Goal: Use online tool/utility: Utilize a website feature to perform a specific function

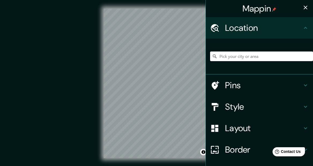
click at [305, 7] on icon "button" at bounding box center [305, 8] width 4 height 4
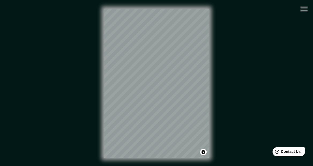
click at [305, 9] on icon "button" at bounding box center [303, 8] width 9 height 9
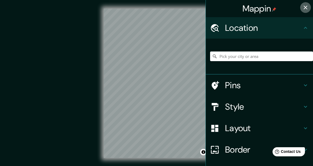
click at [306, 7] on icon "button" at bounding box center [305, 8] width 4 height 4
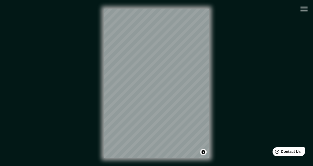
click at [204, 152] on button "Toggle attribution" at bounding box center [203, 152] width 6 height 6
click at [147, 101] on div at bounding box center [149, 99] width 4 height 4
click at [147, 101] on div at bounding box center [149, 98] width 4 height 4
click at [133, 96] on div at bounding box center [135, 94] width 4 height 4
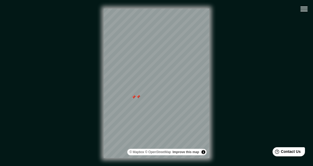
click at [136, 99] on div at bounding box center [138, 97] width 4 height 4
click at [135, 100] on div at bounding box center [137, 97] width 4 height 4
click at [134, 99] on div at bounding box center [134, 97] width 4 height 4
click at [305, 7] on icon "button" at bounding box center [303, 8] width 9 height 9
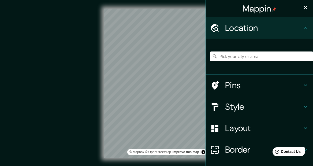
click at [306, 127] on icon at bounding box center [305, 128] width 6 height 6
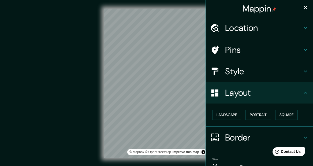
click at [305, 92] on icon at bounding box center [305, 93] width 3 height 2
click at [306, 91] on icon at bounding box center [305, 92] width 6 height 6
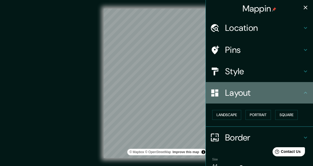
click at [248, 93] on h4 "Layout" at bounding box center [263, 92] width 77 height 11
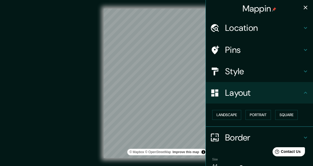
click at [251, 27] on h4 "Location" at bounding box center [263, 27] width 77 height 11
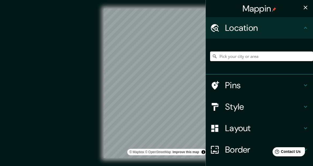
click at [247, 57] on input "Pick your city or area" at bounding box center [261, 56] width 103 height 10
click at [234, 65] on div "[GEOGRAPHIC_DATA][US_STATE], [GEOGRAPHIC_DATA] [GEOGRAPHIC_DATA] [US_STATE], [G…" at bounding box center [261, 56] width 103 height 27
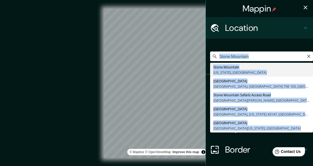
type input "[GEOGRAPHIC_DATA], [US_STATE], [GEOGRAPHIC_DATA]"
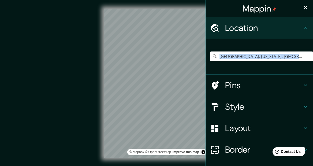
click at [227, 66] on div "[GEOGRAPHIC_DATA], [US_STATE], [GEOGRAPHIC_DATA]" at bounding box center [261, 56] width 103 height 27
click at [234, 149] on h4 "Border" at bounding box center [263, 149] width 77 height 11
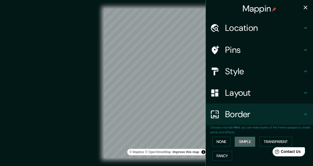
click at [249, 141] on button "Simple" at bounding box center [245, 142] width 20 height 10
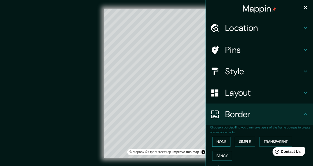
click at [222, 140] on button "None" at bounding box center [221, 142] width 18 height 10
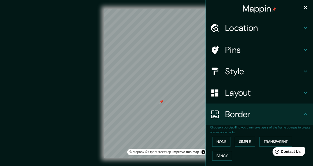
click at [159, 104] on div at bounding box center [161, 101] width 4 height 4
click at [241, 92] on h4 "Layout" at bounding box center [263, 92] width 77 height 11
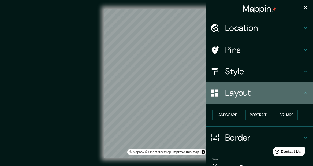
click at [241, 93] on h4 "Layout" at bounding box center [263, 92] width 77 height 11
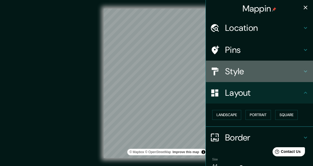
click at [234, 73] on h4 "Style" at bounding box center [263, 71] width 77 height 11
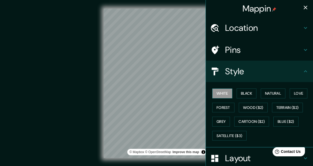
click at [225, 93] on button "White" at bounding box center [222, 93] width 20 height 10
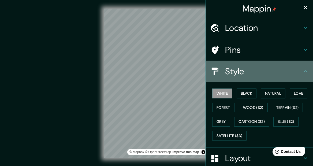
click at [230, 72] on h4 "Style" at bounding box center [263, 71] width 77 height 11
click at [305, 71] on icon at bounding box center [305, 71] width 3 height 2
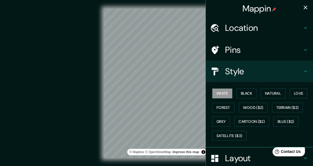
click at [306, 7] on icon "button" at bounding box center [305, 8] width 4 height 4
